Goal: Information Seeking & Learning: Learn about a topic

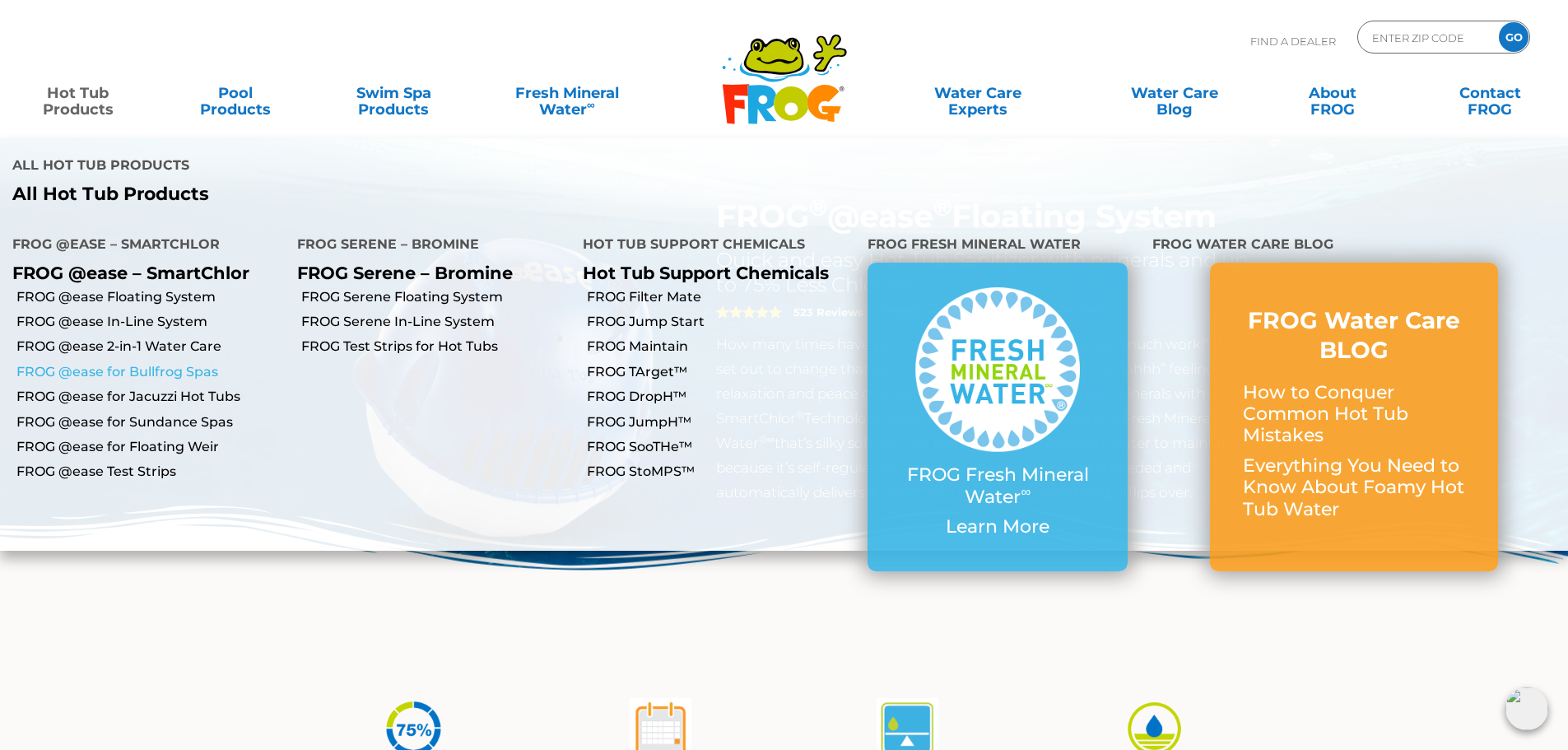
click at [54, 362] on link "FROG @ease for Bullfrog Spas" at bounding box center [150, 371] width 269 height 18
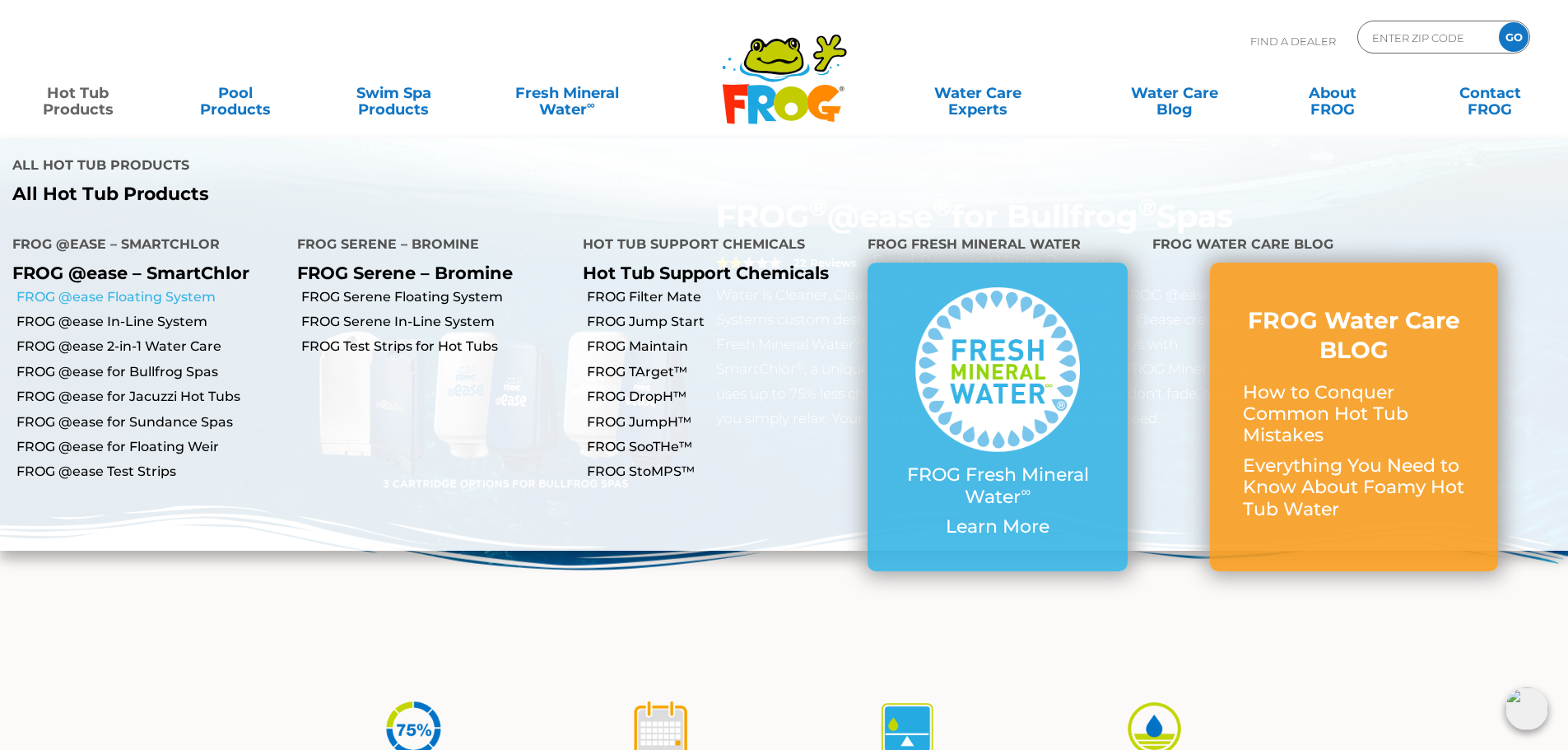
click at [128, 288] on link "FROG @ease Floating System" at bounding box center [150, 297] width 269 height 18
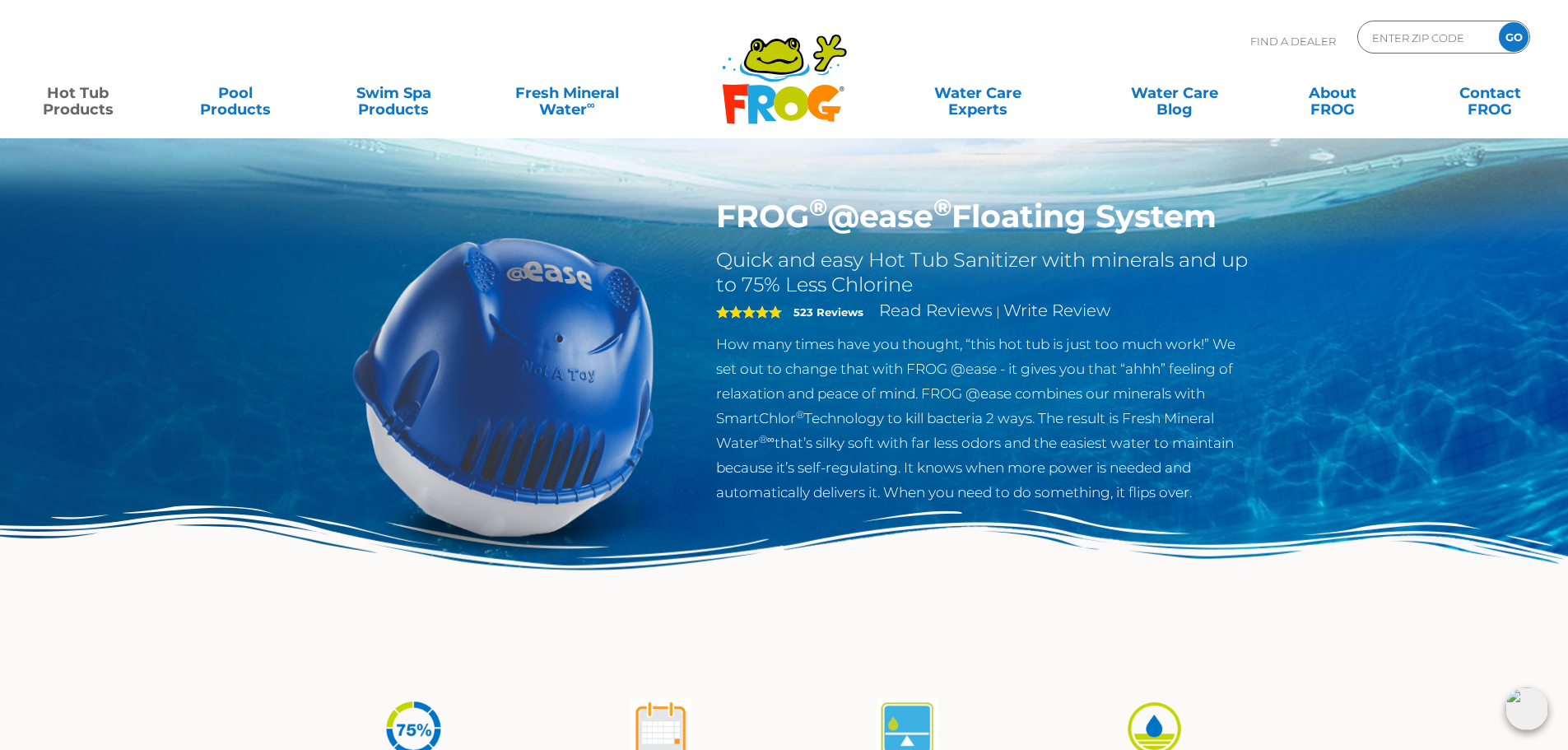
click at [128, 559] on img at bounding box center [784, 590] width 1568 height 171
